Goal: Navigation & Orientation: Find specific page/section

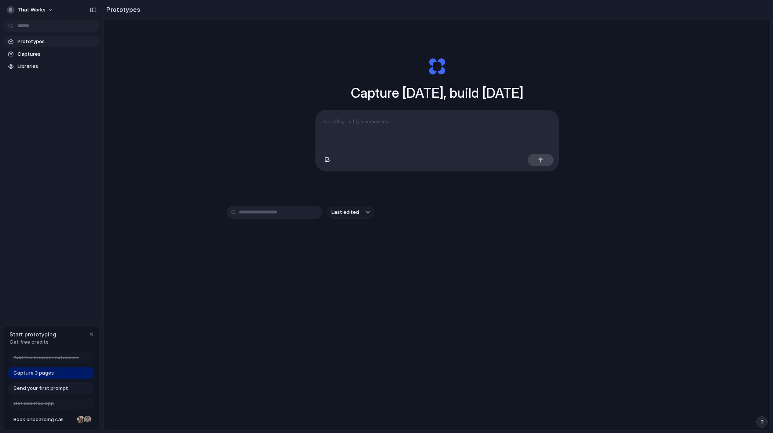
click at [328, 309] on div "Capture today, build tomorrow Clone web app Clone screenshot Start from existin…" at bounding box center [437, 245] width 666 height 452
click at [227, 266] on div "Last edited" at bounding box center [437, 239] width 420 height 67
click at [58, 376] on div "Capture 3 pages" at bounding box center [51, 373] width 86 height 12
drag, startPoint x: 285, startPoint y: 283, endPoint x: 397, endPoint y: 139, distance: 183.0
click at [286, 283] on div "Capture today, build tomorrow Clone web app Clone screenshot Start from existin…" at bounding box center [437, 245] width 666 height 452
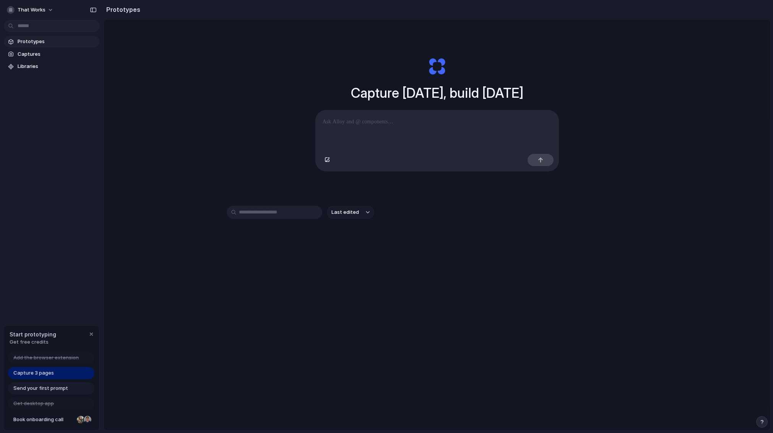
click at [401, 125] on p at bounding box center [437, 121] width 229 height 9
click at [28, 41] on span "Prototypes" at bounding box center [57, 42] width 79 height 8
click at [31, 50] on link "Captures" at bounding box center [52, 54] width 96 height 11
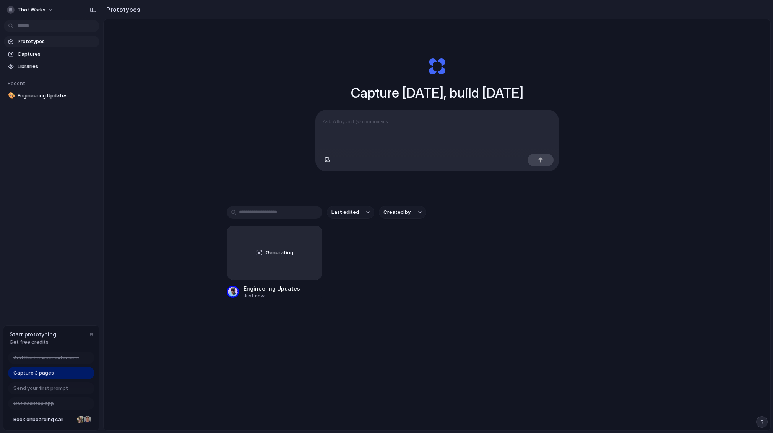
drag, startPoint x: 378, startPoint y: 258, endPoint x: 367, endPoint y: 258, distance: 10.7
click at [378, 258] on div "Generating Engineering Updates Just now" at bounding box center [437, 263] width 420 height 74
click at [309, 237] on div "button" at bounding box center [311, 237] width 6 height 6
drag, startPoint x: 438, startPoint y: 260, endPoint x: 335, endPoint y: 245, distance: 103.6
click at [437, 260] on div "Open in new tab Copy link Delete" at bounding box center [386, 216] width 773 height 433
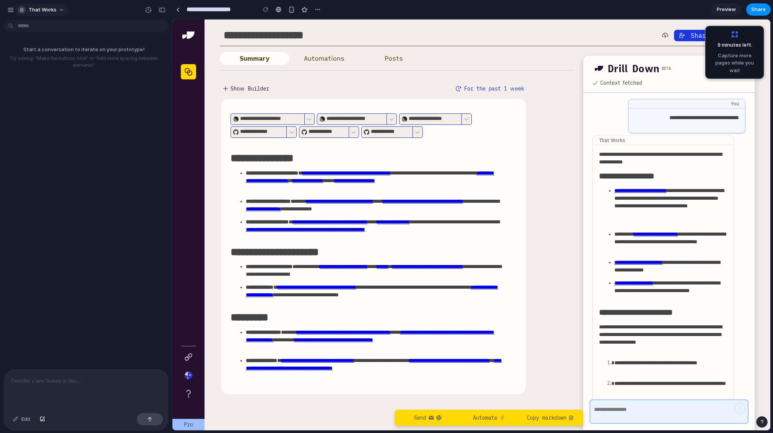
click at [37, 9] on span "That Works" at bounding box center [43, 10] width 28 height 8
click at [6, 12] on div "Settings Invite members Change theme Sign out" at bounding box center [386, 216] width 773 height 433
click at [11, 9] on div "button" at bounding box center [10, 9] width 7 height 7
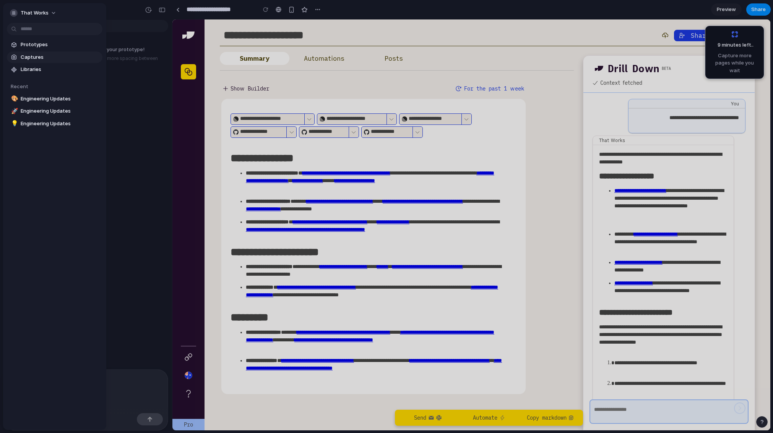
click at [26, 58] on span "Captures" at bounding box center [60, 58] width 79 height 8
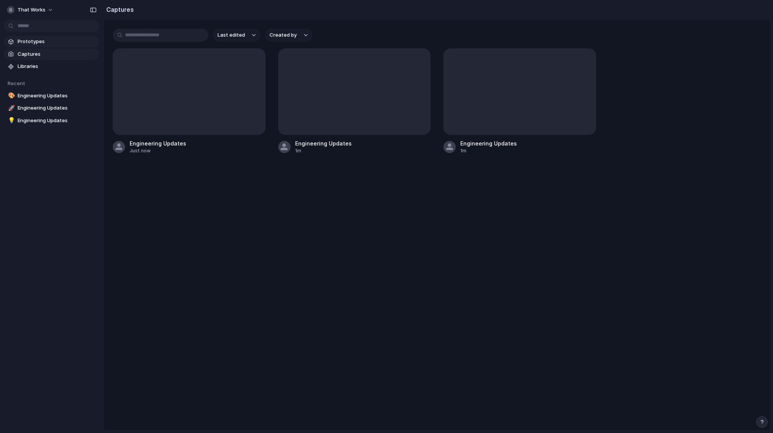
click at [34, 38] on span "Prototypes" at bounding box center [57, 42] width 79 height 8
